Goal: Task Accomplishment & Management: Use online tool/utility

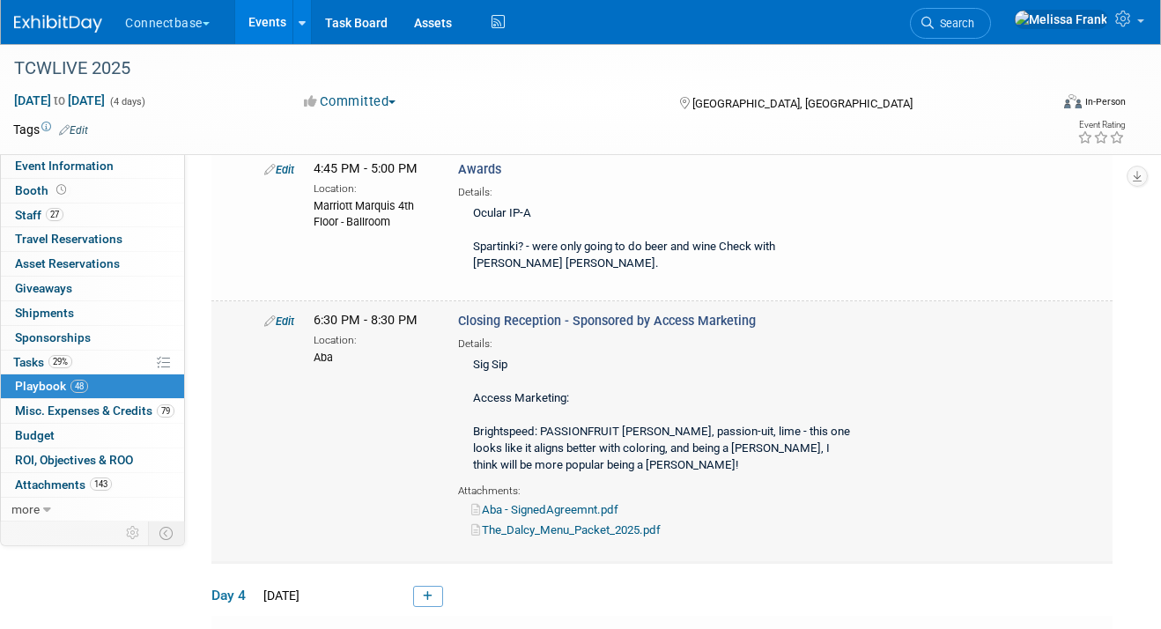
scroll to position [9396, 0]
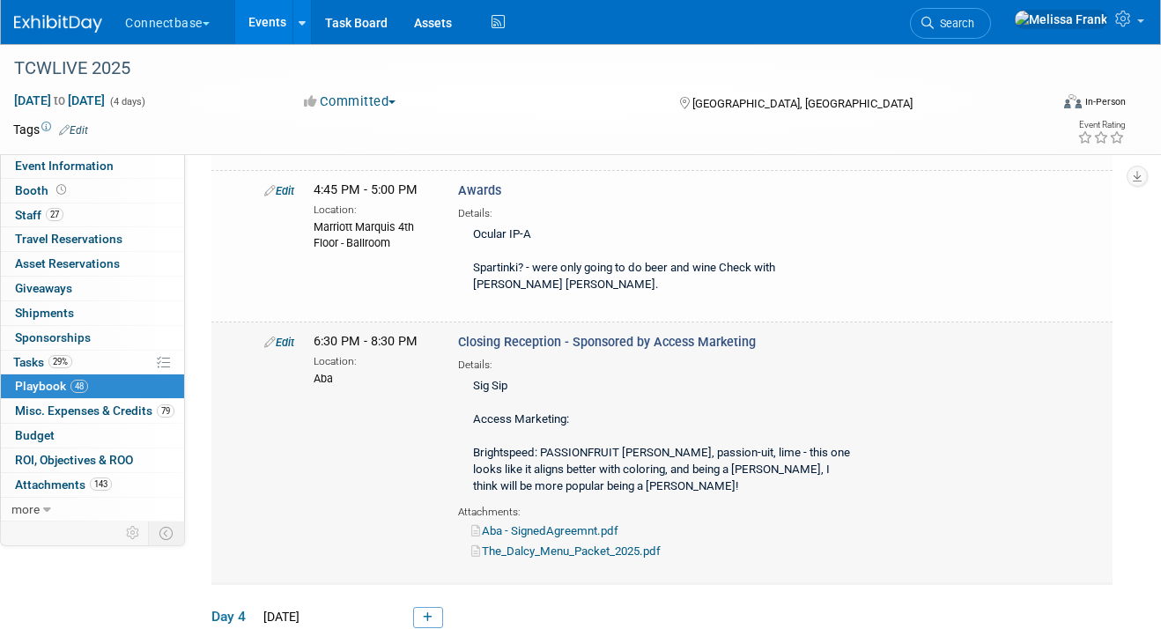
click at [282, 336] on link "Edit" at bounding box center [279, 342] width 30 height 13
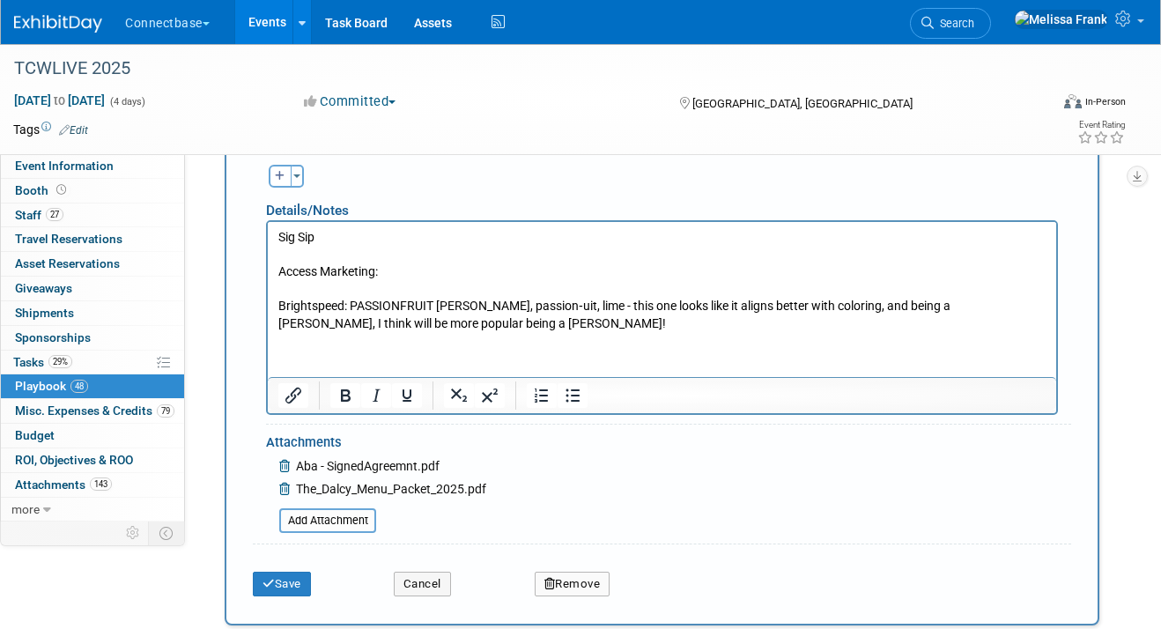
scroll to position [9860, 0]
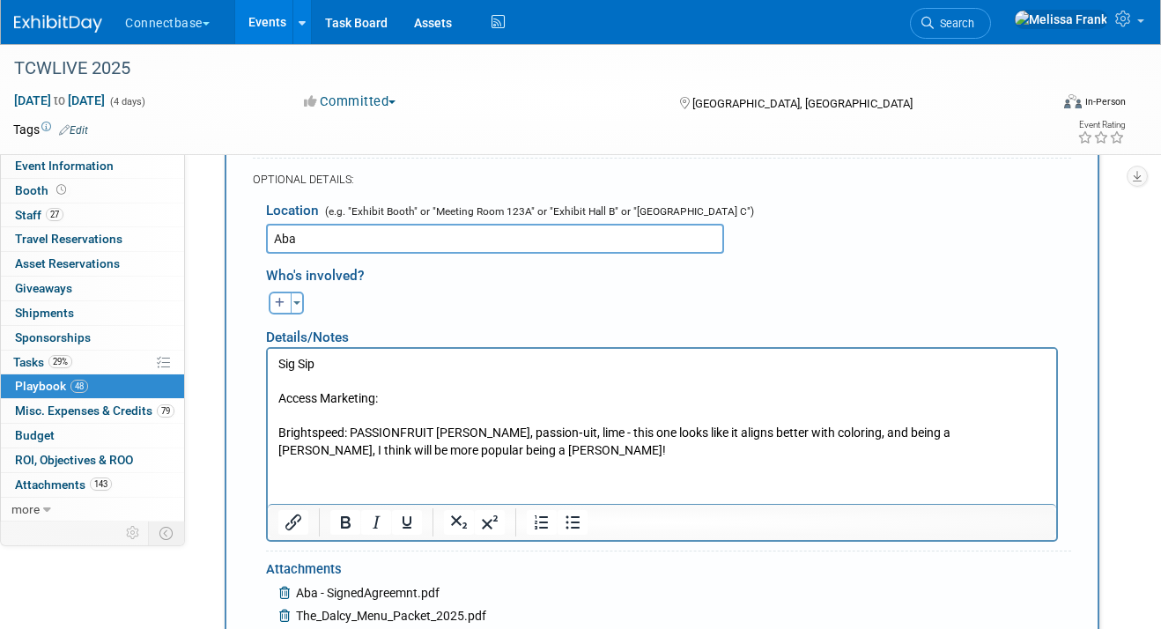
click at [415, 389] on p "Sig Sip Access Marketing: Brightspeed: PASSIONFRUIT MARGARITA blanco tequila, p…" at bounding box center [662, 407] width 768 height 104
click at [442, 401] on p "Sig Sip Access Marketing: Brightspeed: PASSIONFRUIT MARGARITA blanco tequila, p…" at bounding box center [662, 407] width 768 height 104
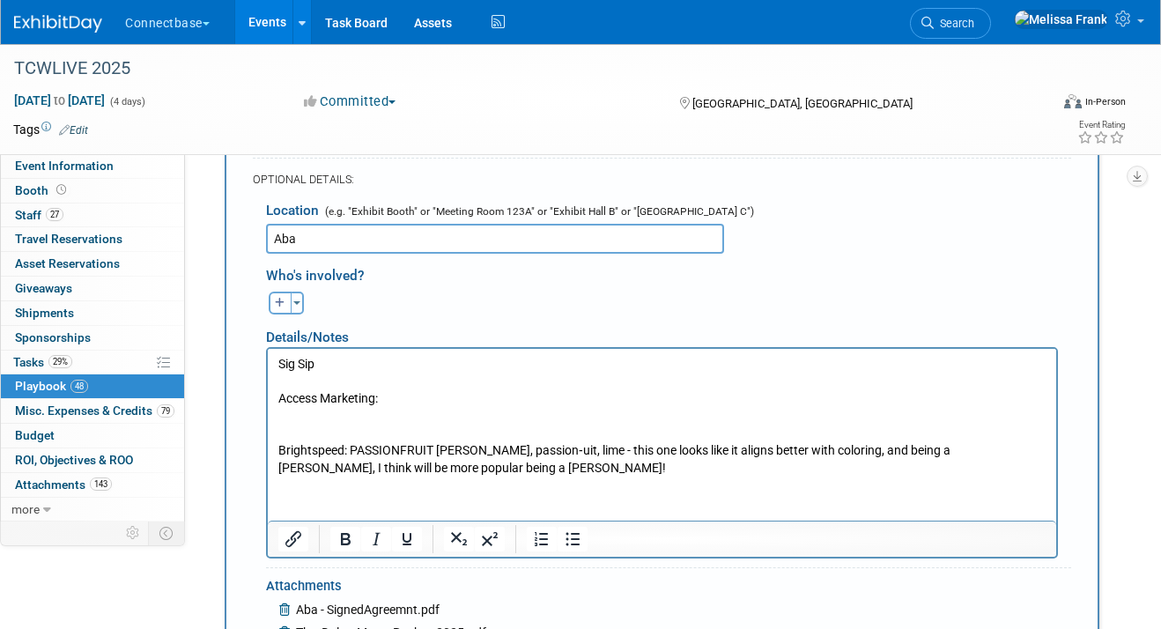
paste body "Rich Text Area. Press ALT-0 for help."
click at [624, 416] on p "RASPBERRY GOLD RUSHbourbon, honey, raspberry, lemon Brightspeed: PASSIONFRUIT M…" at bounding box center [662, 441] width 768 height 69
drag, startPoint x: 709, startPoint y: 472, endPoint x: 686, endPoint y: 447, distance: 33.6
click at [684, 447] on p "RASPBERRY GOLD RUSHbourbon, honey, raspberry, lemon Brightspeed: PASSIONFRUIT M…" at bounding box center [662, 441] width 768 height 69
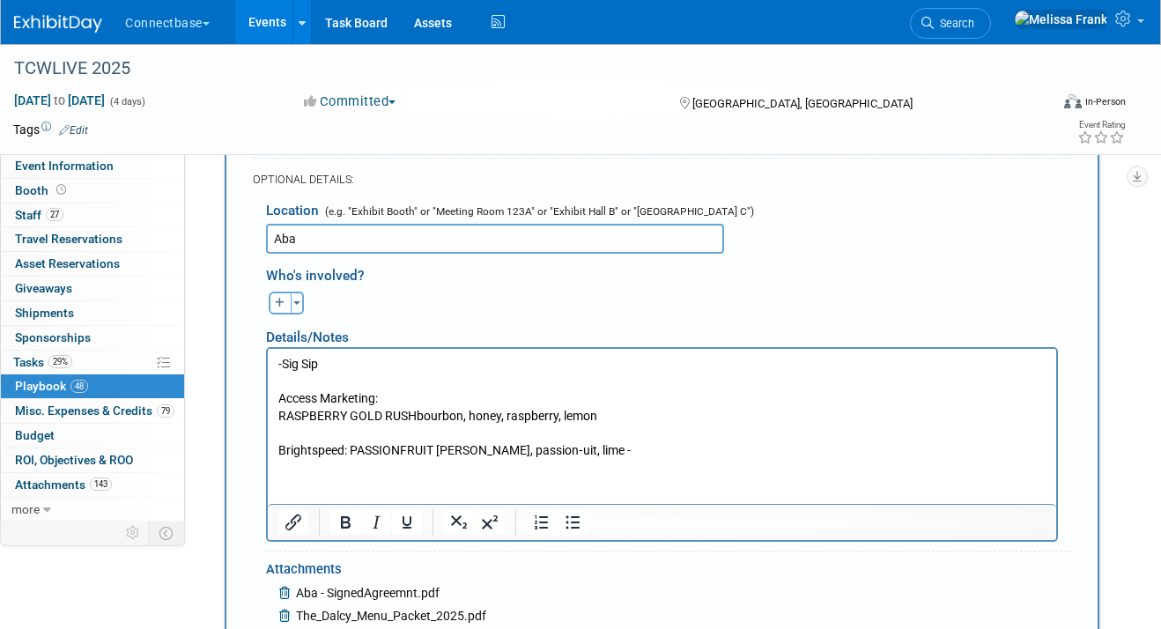
click at [641, 413] on p "RASPBERRY GOLD RUSHbourbon, honey, raspberry, lemon Brightspeed: PASSIONFRUIT M…" at bounding box center [662, 433] width 768 height 52
click at [690, 411] on p "RASPBERRY GOLD RUSHbourbon, honey, raspberry, lemon - Pipeline Gold Brightspeed…" at bounding box center [662, 433] width 768 height 52
click at [607, 414] on p "RASPBERRY GOLD RUSHbourbon, honey, raspberry, lemon - Pipeline Gold" Brightspee…" at bounding box center [662, 433] width 768 height 52
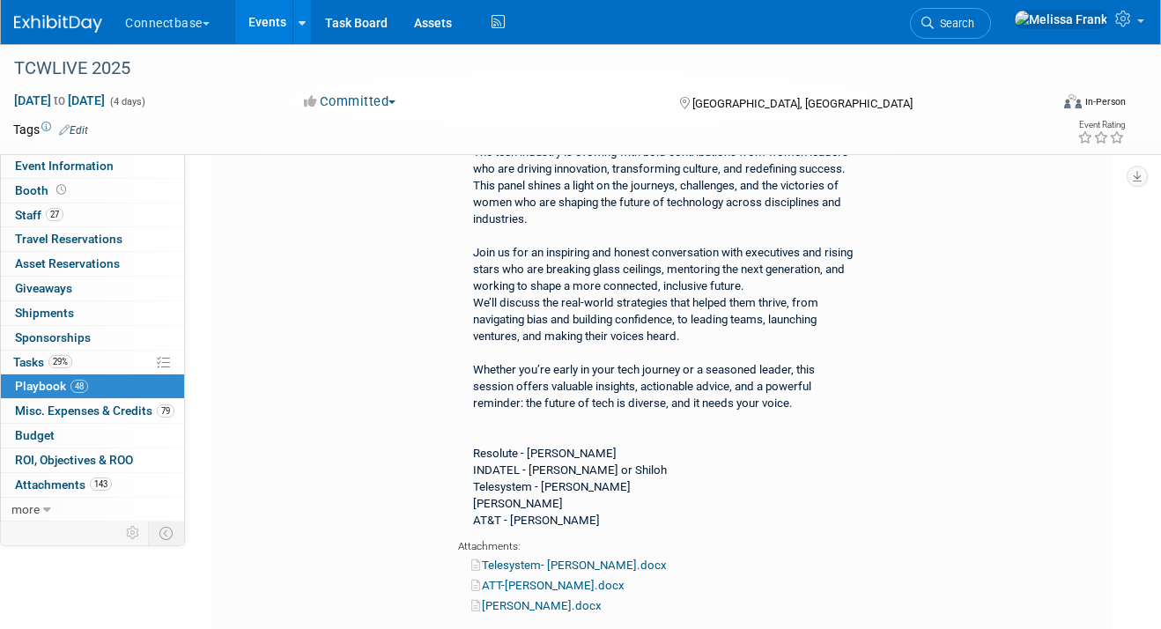
scroll to position [9389, 0]
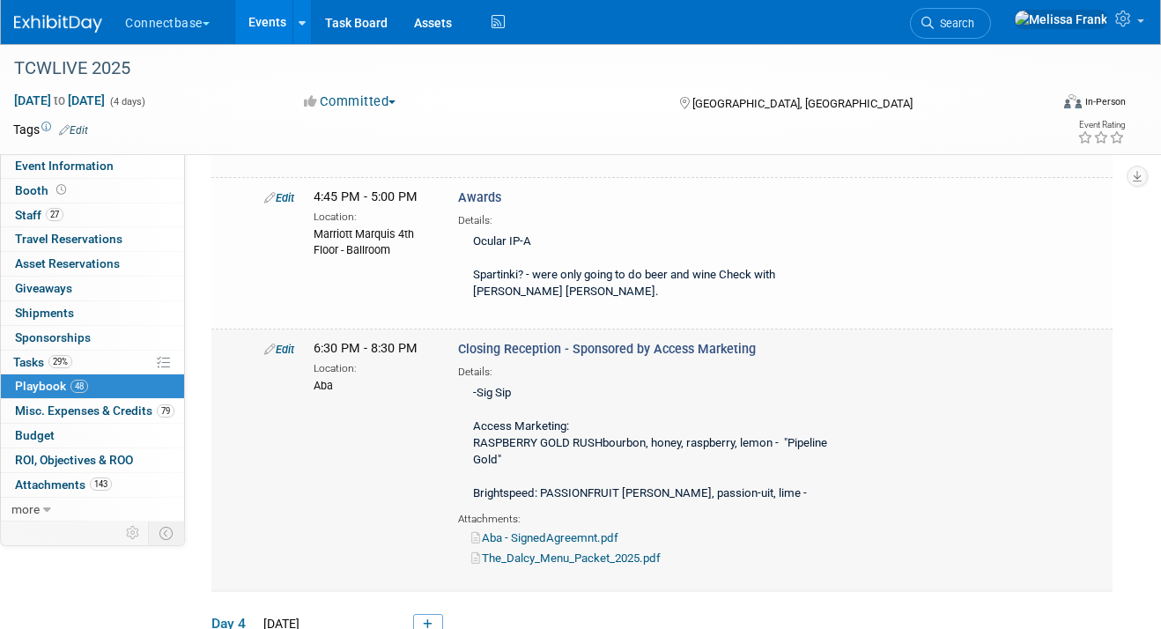
drag, startPoint x: 868, startPoint y: 382, endPoint x: 457, endPoint y: 335, distance: 414.0
click at [457, 340] on div "Closing Reception - Sponsored by Access Marketing Details: -Sig Sip Access Mark…" at bounding box center [661, 453] width 433 height 226
copy div "RASPBERRY GOLD RUSHbourbon, honey, raspberry, lemon - "Pipeline Gold" Brightspe…"
click at [532, 380] on div "-Sig Sip Access Marketing: RASPBERRY GOLD RUSHbourbon, honey, raspberry, lemon …" at bounding box center [661, 444] width 407 height 129
drag, startPoint x: 773, startPoint y: 336, endPoint x: 470, endPoint y: 336, distance: 302.9
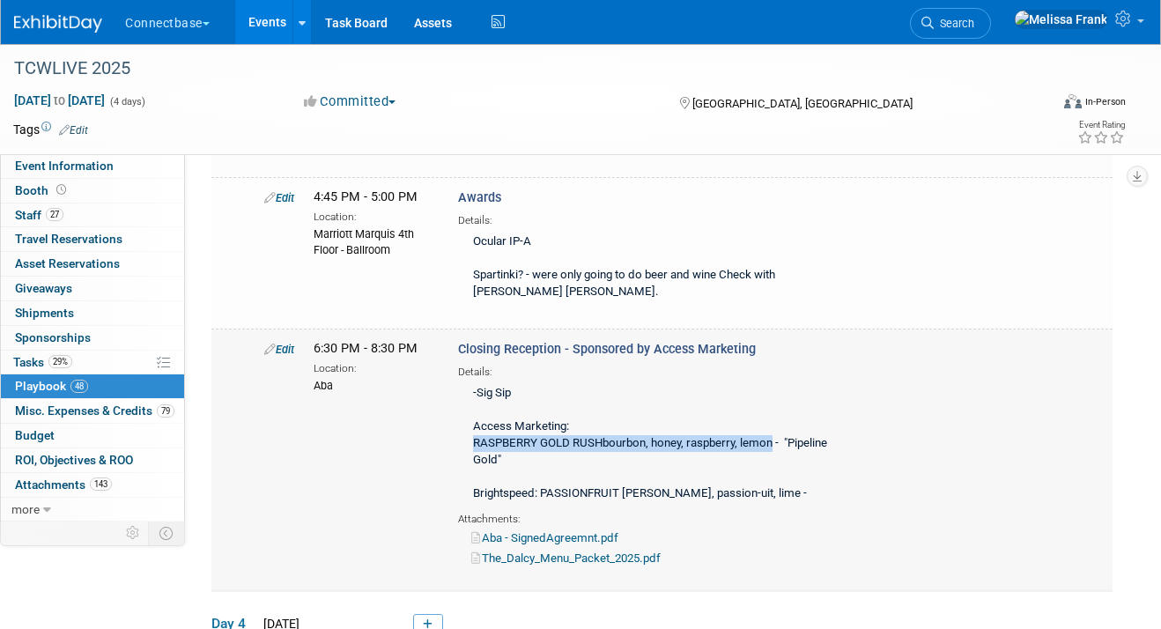
click at [470, 380] on div "-Sig Sip Access Marketing: RASPBERRY GOLD RUSHbourbon, honey, raspberry, lemon …" at bounding box center [661, 444] width 407 height 129
copy div "RASPBERRY GOLD RUSHbourbon, honey, raspberry, lemon"
click at [633, 380] on div "-Sig Sip Access Marketing: RASPBERRY GOLD RUSHbourbon, honey, raspberry, lemon …" at bounding box center [661, 444] width 407 height 129
drag, startPoint x: 856, startPoint y: 382, endPoint x: 540, endPoint y: 389, distance: 316.2
click at [540, 389] on div "-Sig Sip Access Marketing: RASPBERRY GOLD RUSHbourbon, honey, raspberry, lemon …" at bounding box center [661, 444] width 407 height 129
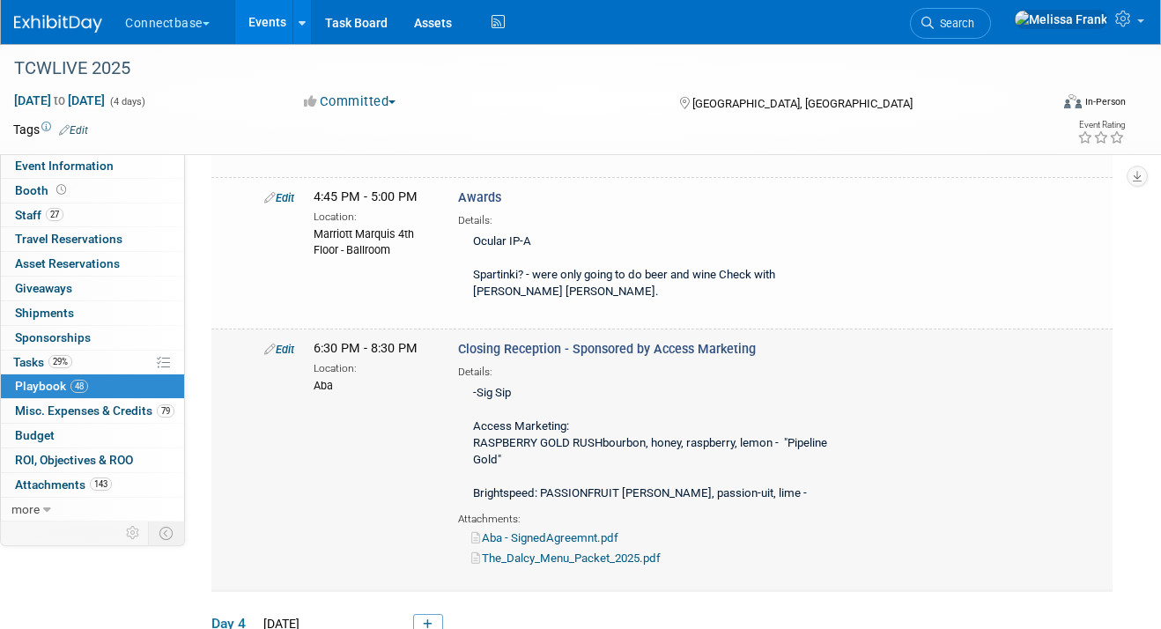
copy div "PASSIONFRUIT MARGARITA blanco tequila, passion‑uit, lime"
